Goal: Obtain resource: Obtain resource

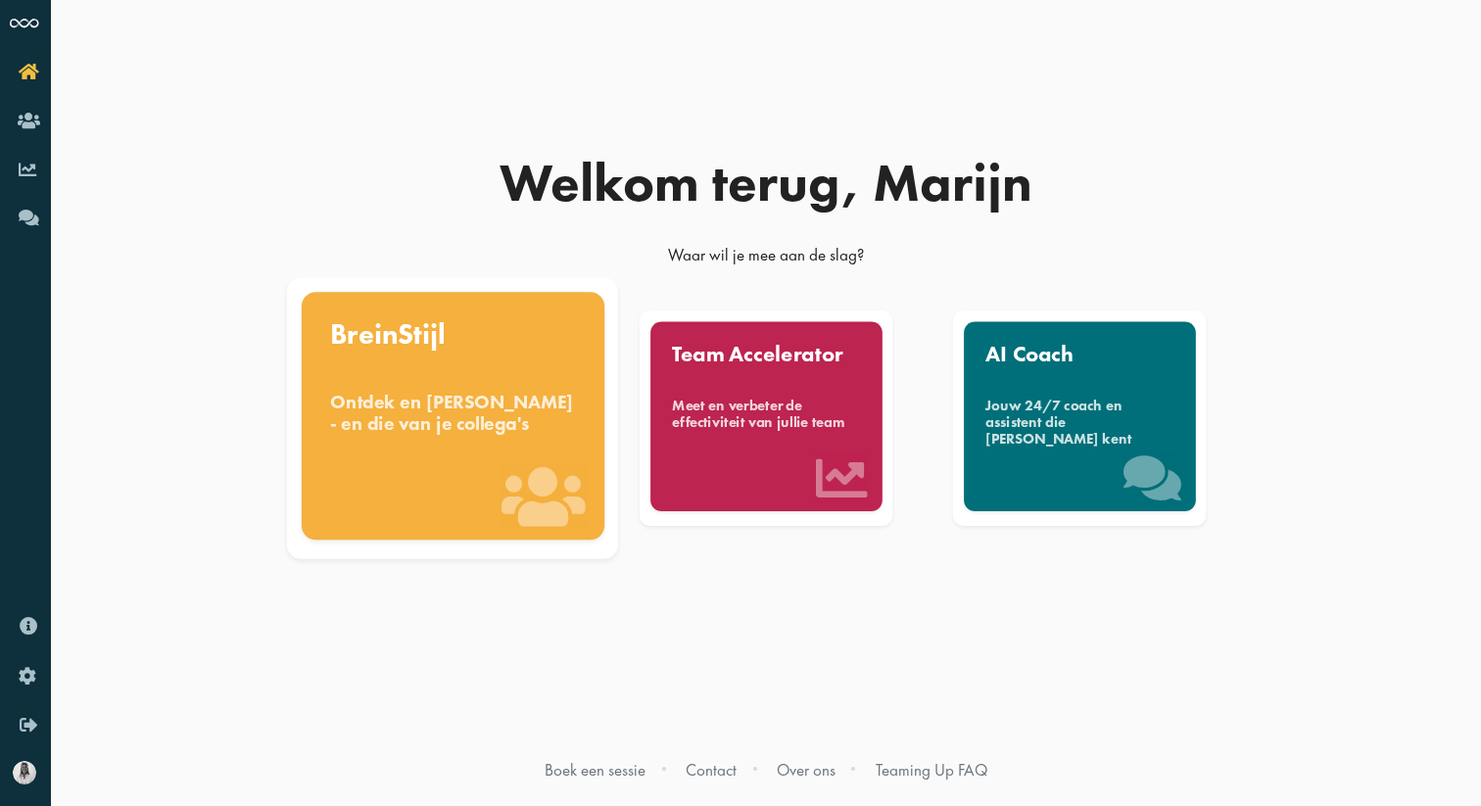
click at [384, 391] on div "Ontdek en [PERSON_NAME] - en die van je collega's" at bounding box center [453, 412] width 246 height 43
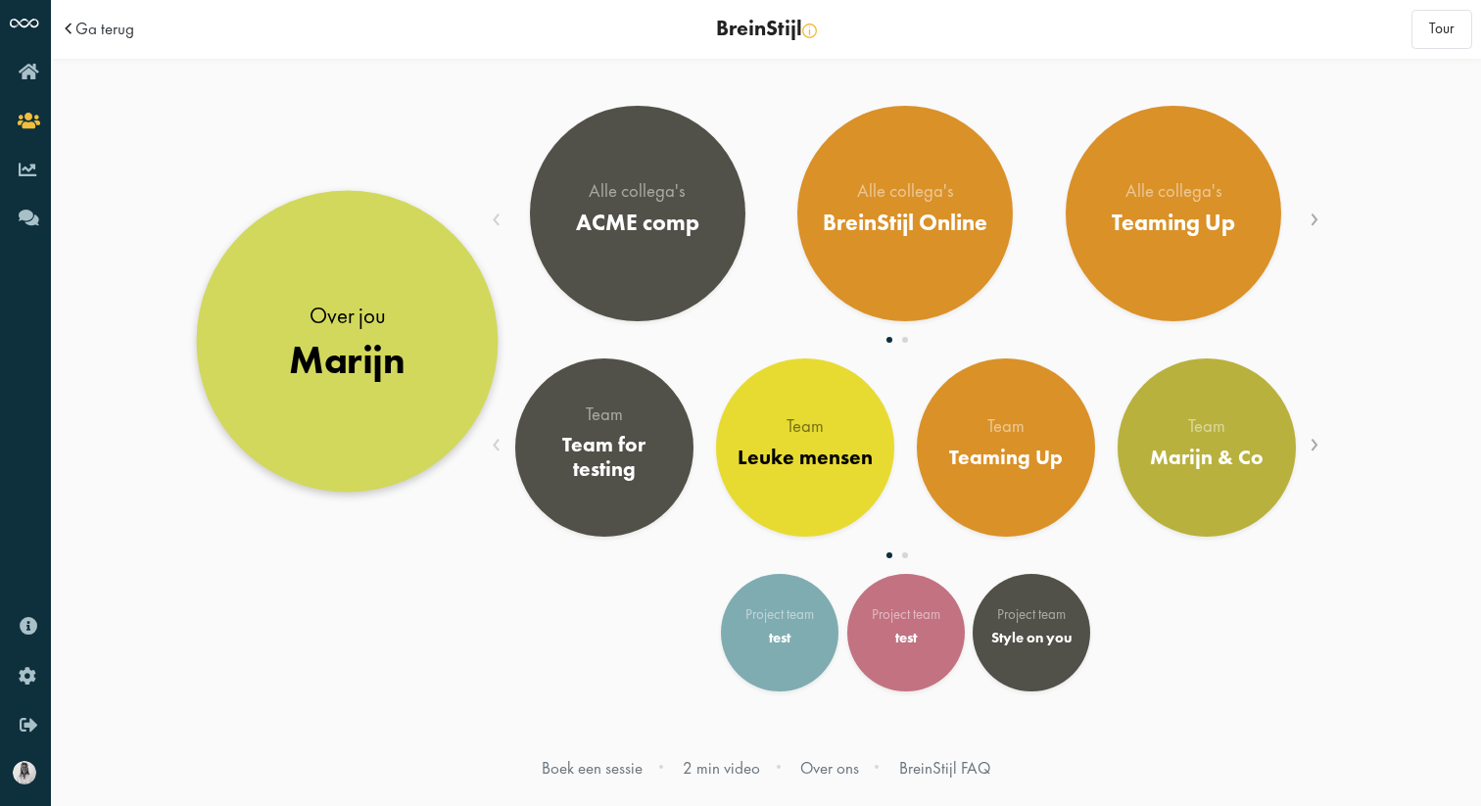
click at [395, 380] on div "Marijn" at bounding box center [347, 359] width 117 height 47
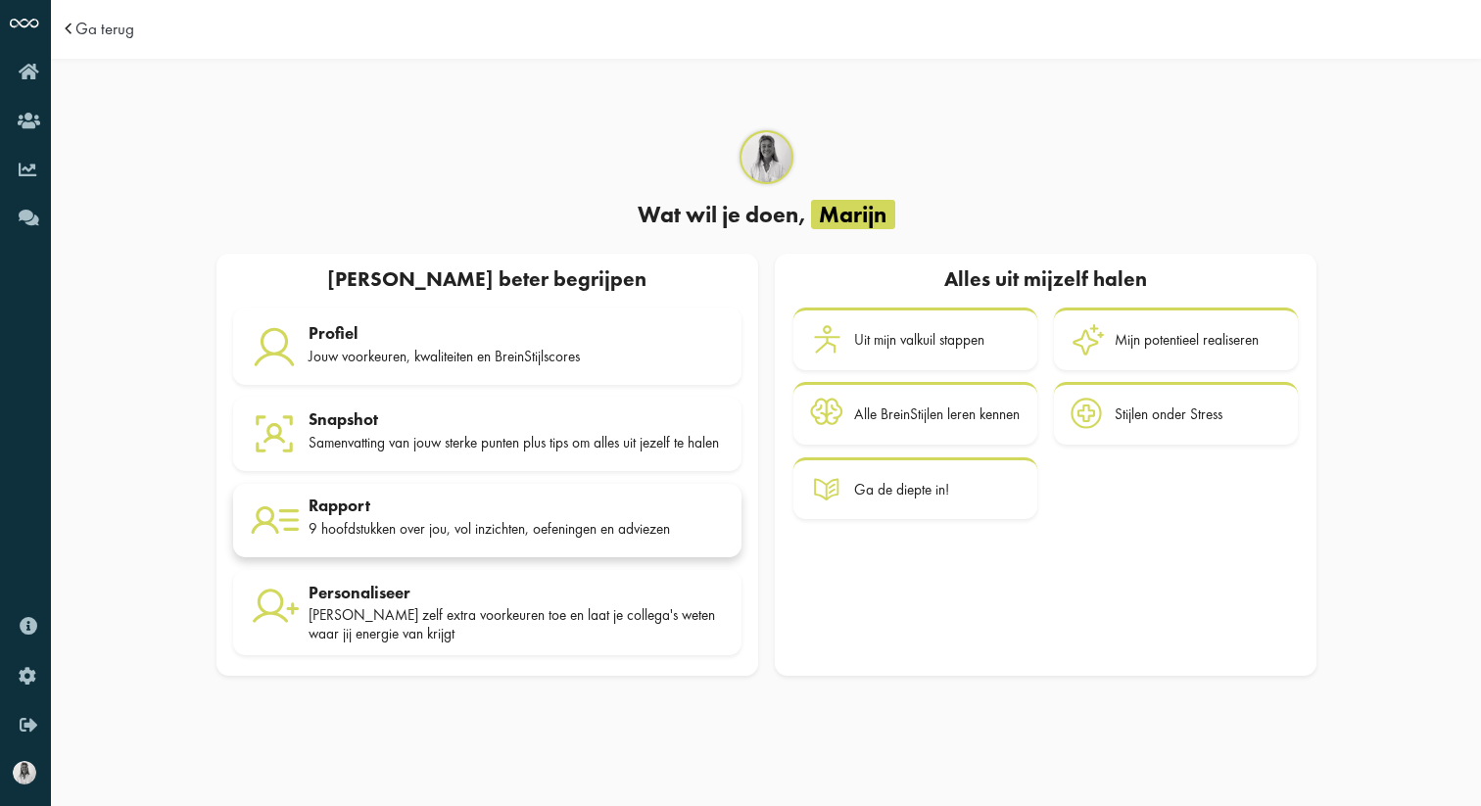
click at [379, 504] on div "Rapport" at bounding box center [517, 506] width 416 height 20
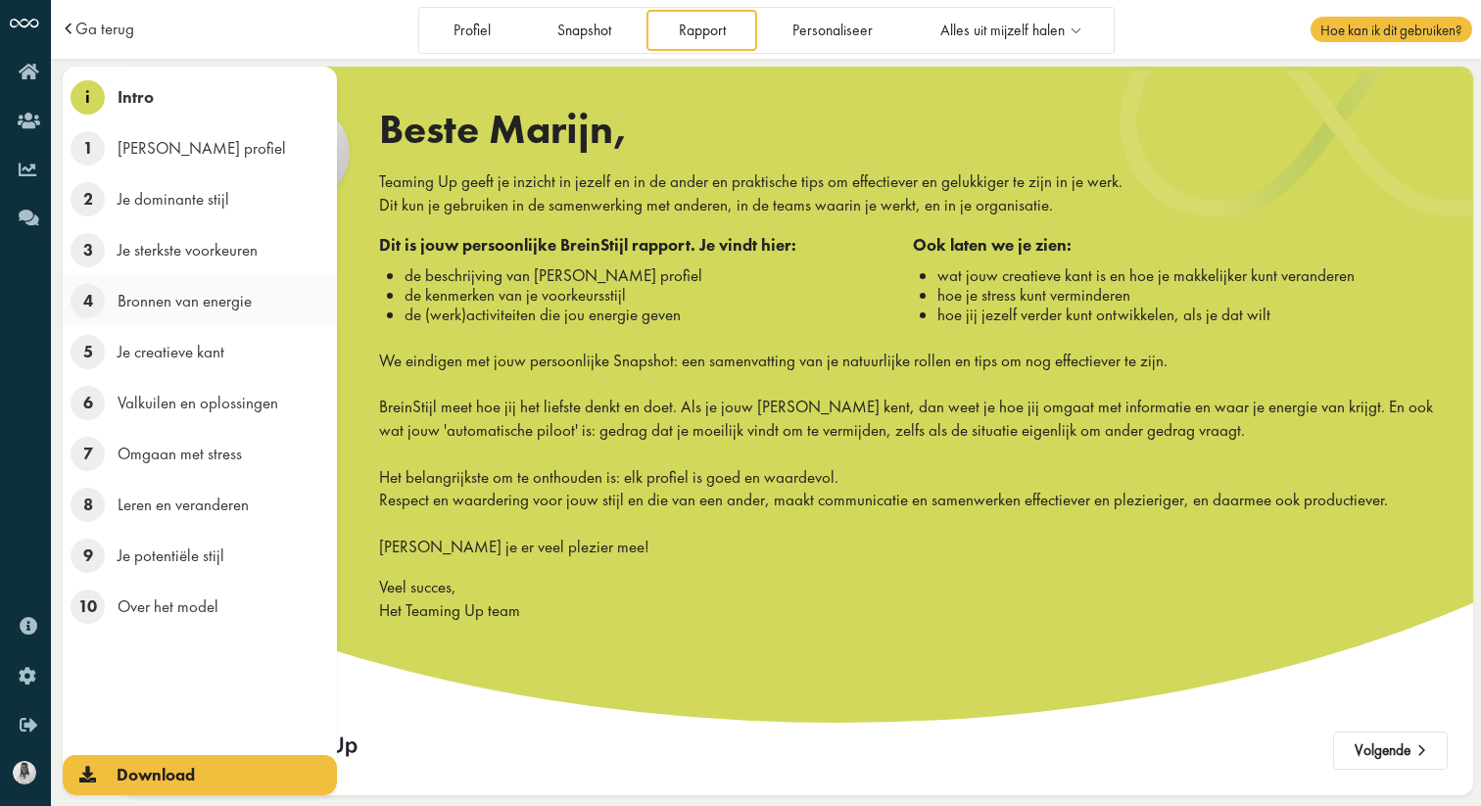
click at [93, 307] on span "4" at bounding box center [88, 301] width 34 height 34
